Goal: Navigation & Orientation: Understand site structure

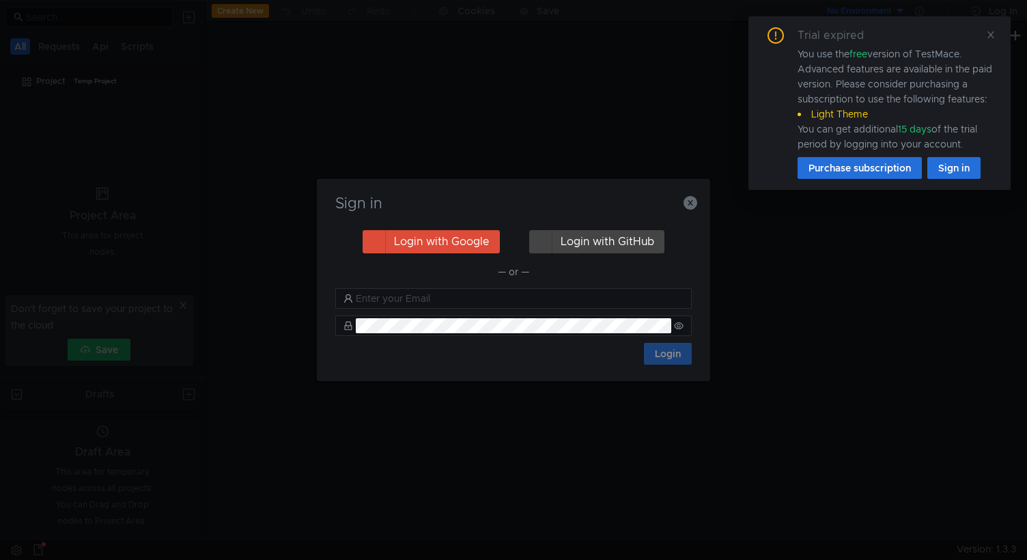
click at [697, 203] on div "Sign in Login with Google Login with GitHub — or — Login" at bounding box center [513, 280] width 393 height 202
click at [694, 203] on icon "button" at bounding box center [690, 203] width 14 height 14
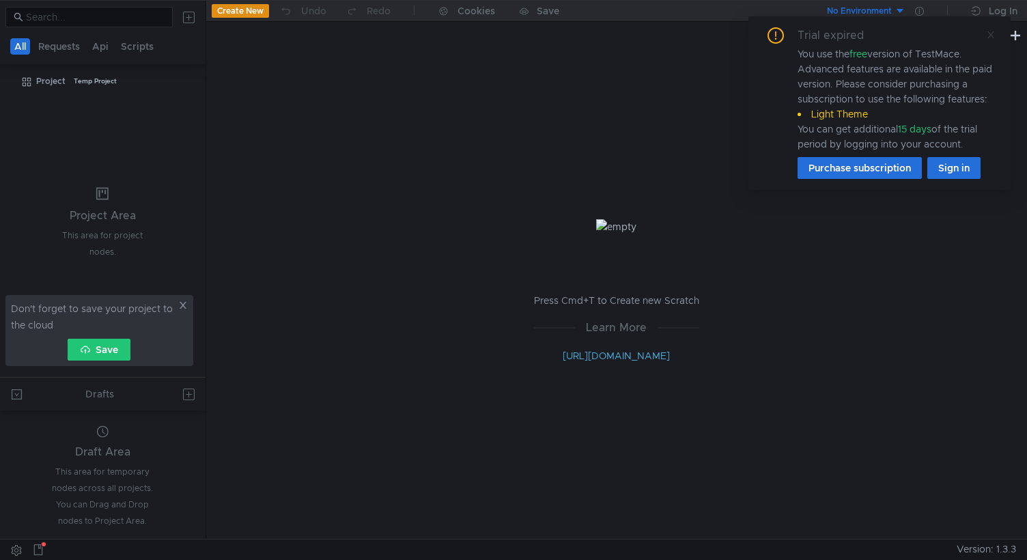
click at [986, 35] on icon at bounding box center [991, 35] width 10 height 10
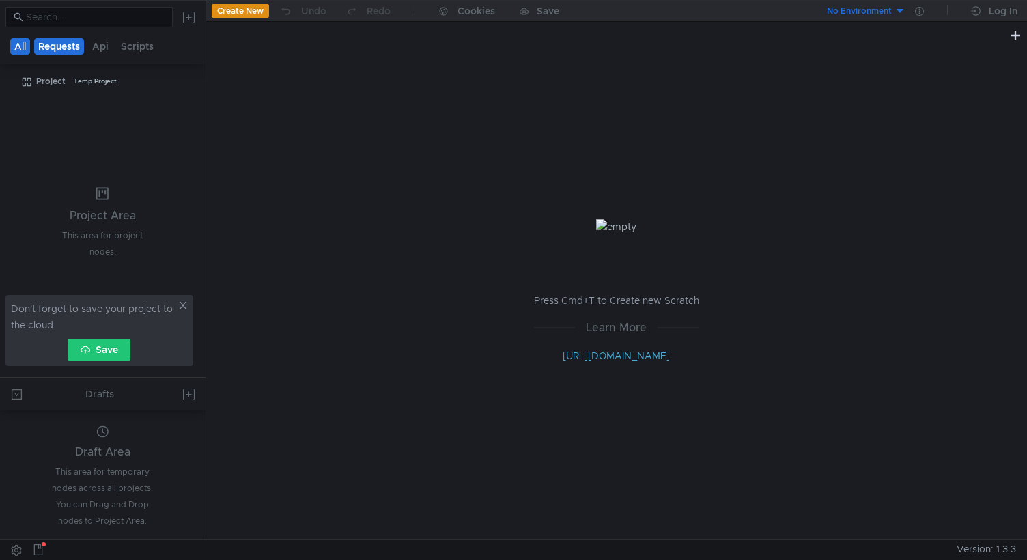
click at [66, 47] on button "Requests" at bounding box center [59, 46] width 50 height 16
click at [128, 48] on button "Scripts" at bounding box center [138, 46] width 41 height 16
click at [108, 44] on button "Api" at bounding box center [101, 46] width 25 height 16
click at [181, 306] on icon at bounding box center [183, 305] width 7 height 7
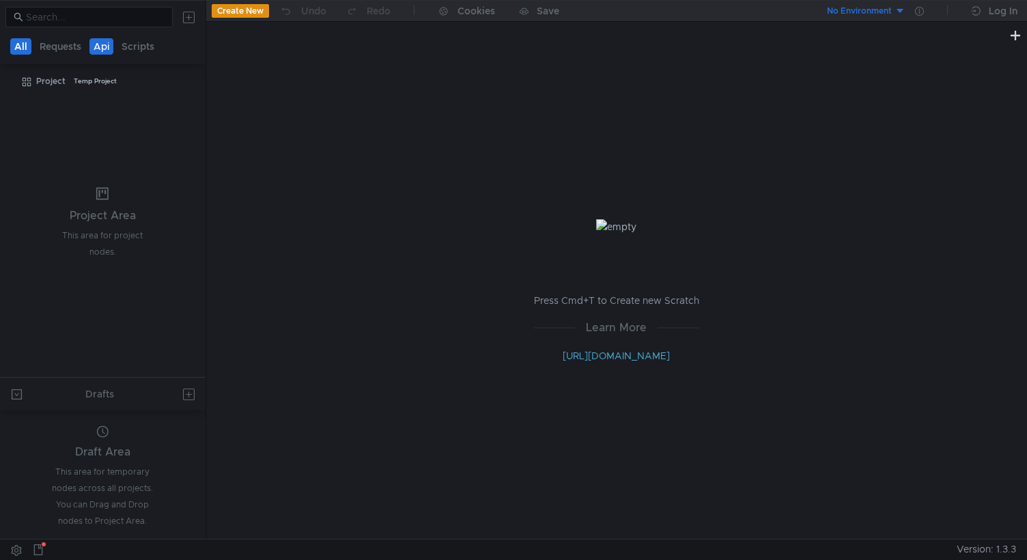
click at [27, 42] on button "All" at bounding box center [20, 46] width 21 height 16
click at [190, 19] on button at bounding box center [189, 17] width 22 height 22
click at [119, 134] on div at bounding box center [513, 280] width 1027 height 560
